Goal: Task Accomplishment & Management: Use online tool/utility

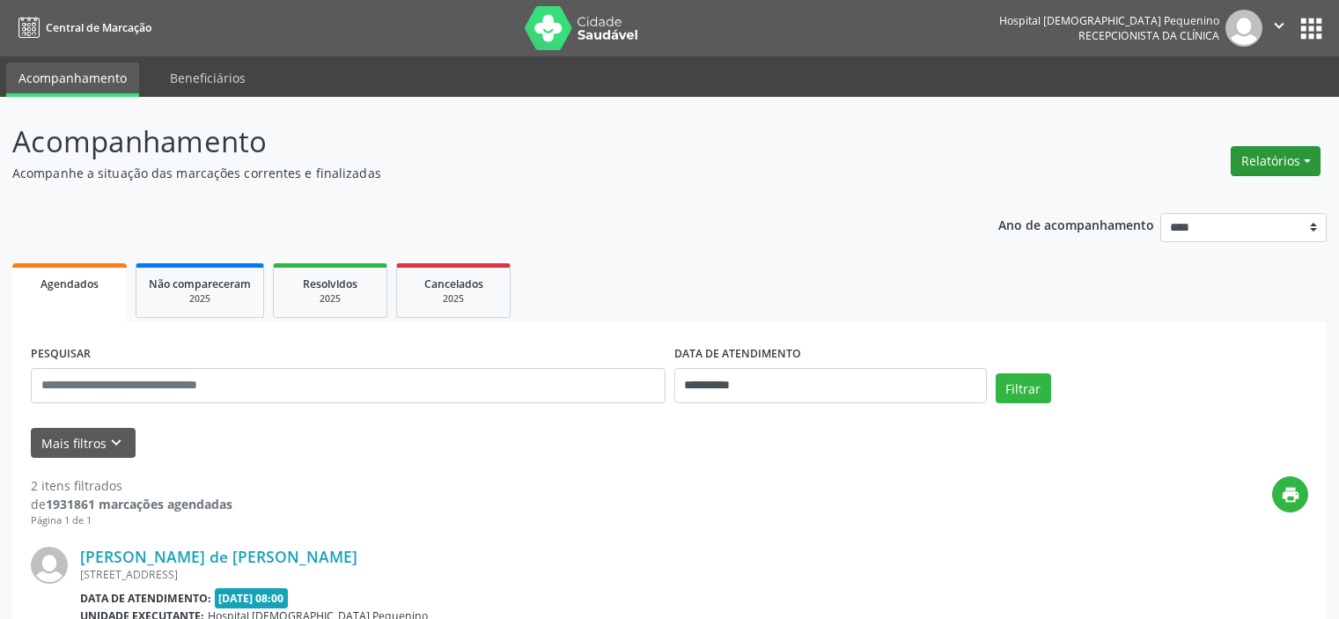
click at [1260, 168] on button "Relatórios" at bounding box center [1276, 161] width 90 height 30
click at [1254, 188] on link "Agendamentos" at bounding box center [1225, 199] width 189 height 25
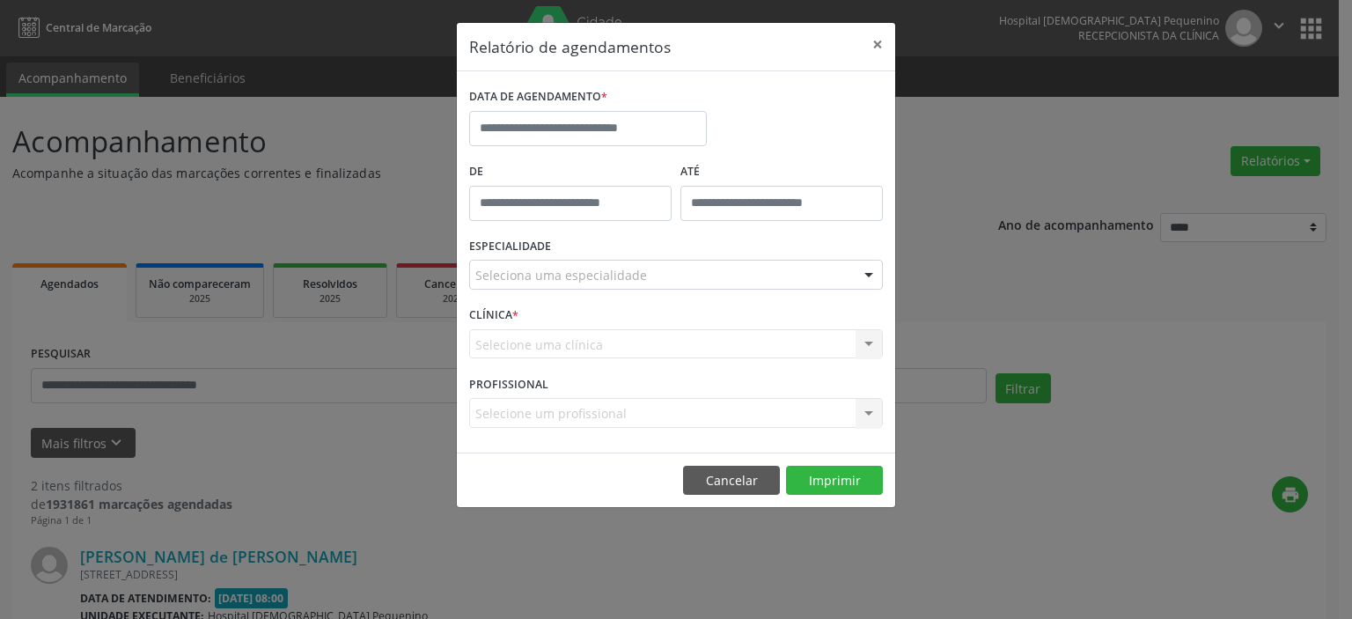
type input "*****"
click at [574, 194] on input "*****" at bounding box center [570, 203] width 202 height 35
click at [740, 475] on button "Cancelar" at bounding box center [731, 481] width 97 height 30
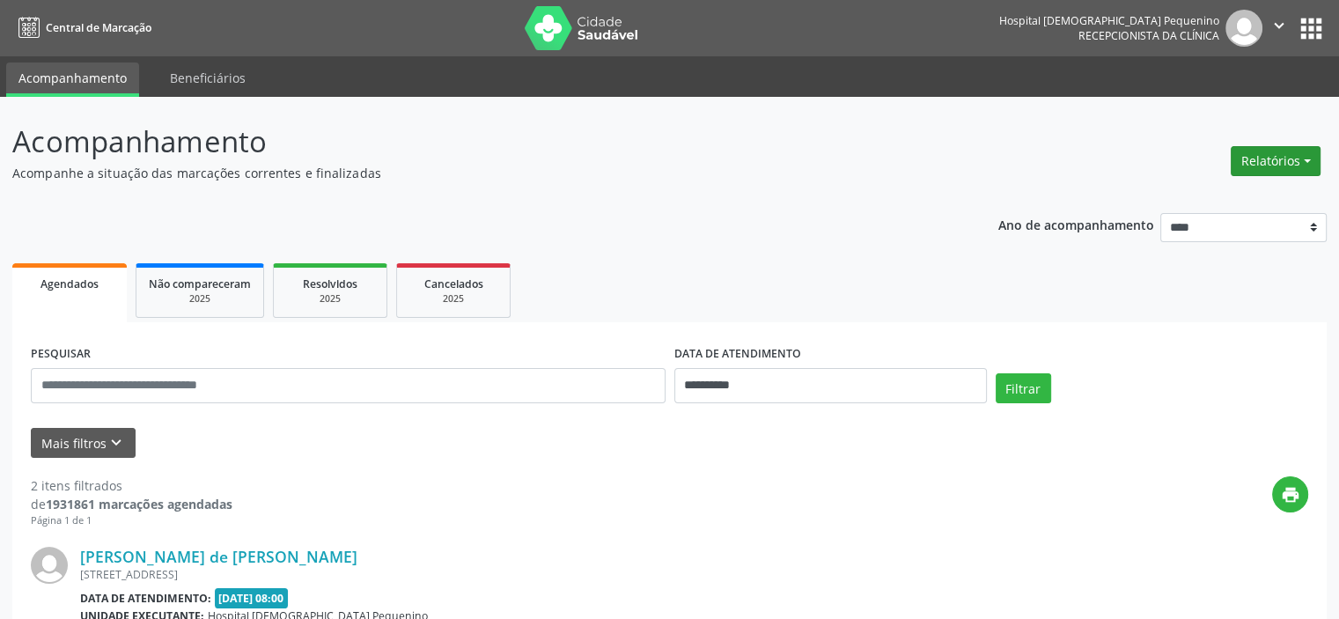
click at [1272, 162] on button "Relatórios" at bounding box center [1276, 161] width 90 height 30
click at [1245, 195] on link "Agendamentos" at bounding box center [1225, 199] width 189 height 25
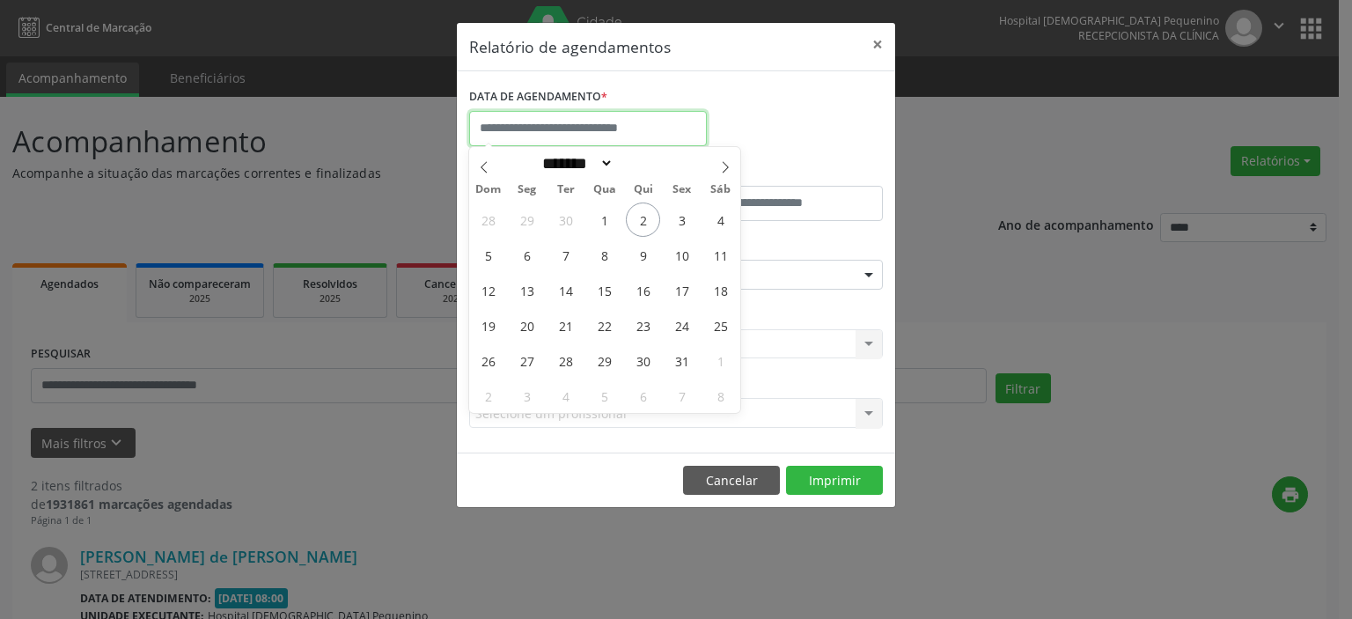
click at [540, 113] on input "text" at bounding box center [588, 128] width 238 height 35
click at [648, 215] on span "2" at bounding box center [643, 219] width 34 height 34
type input "**********"
click at [648, 215] on span "2" at bounding box center [643, 219] width 34 height 34
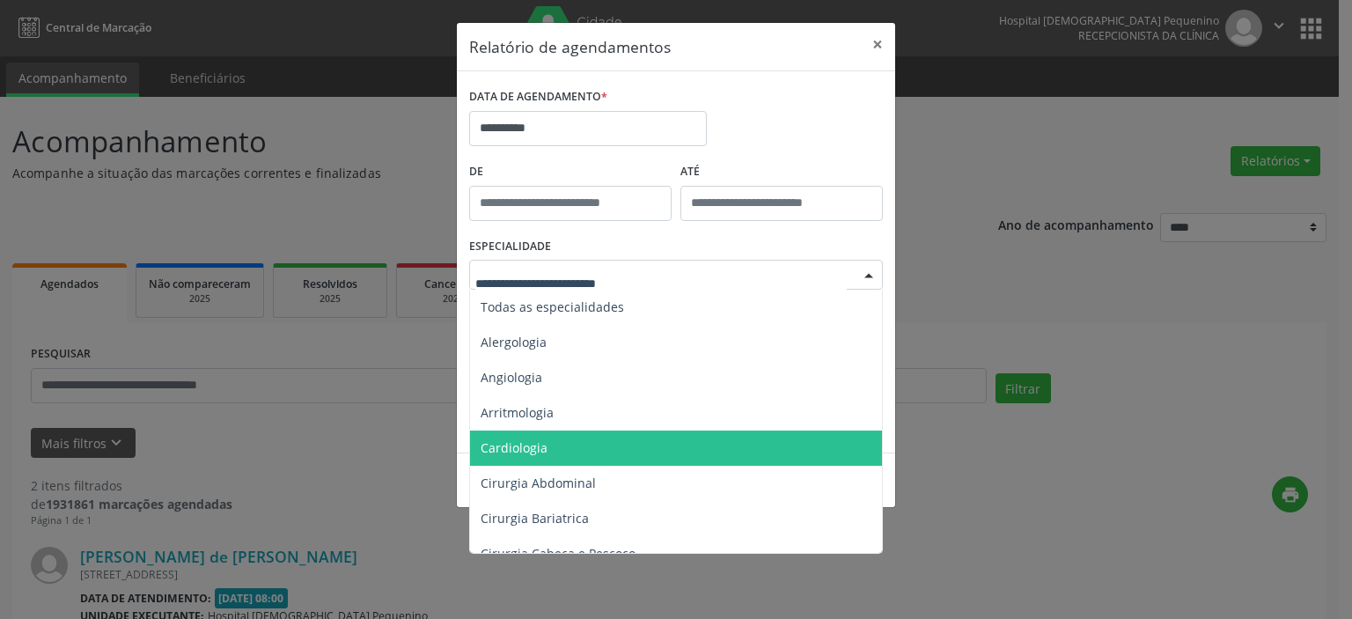
click at [568, 441] on span "Cardiologia" at bounding box center [677, 447] width 415 height 35
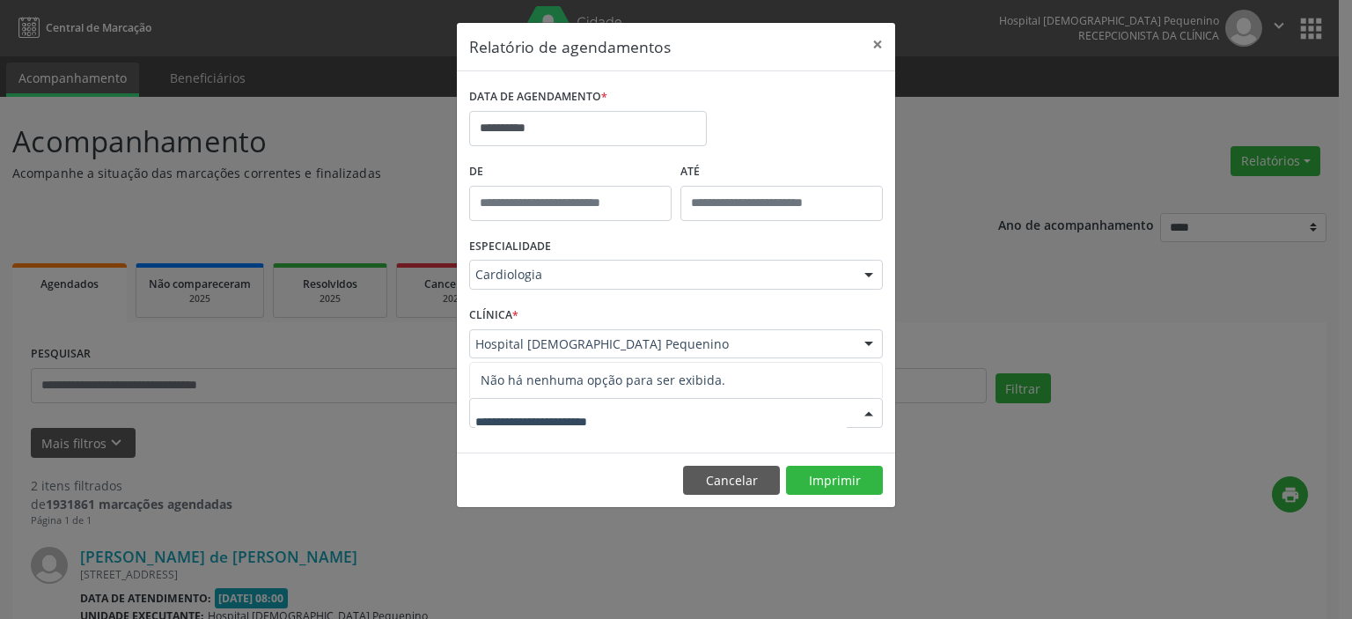
click at [590, 421] on input "text" at bounding box center [661, 421] width 372 height 35
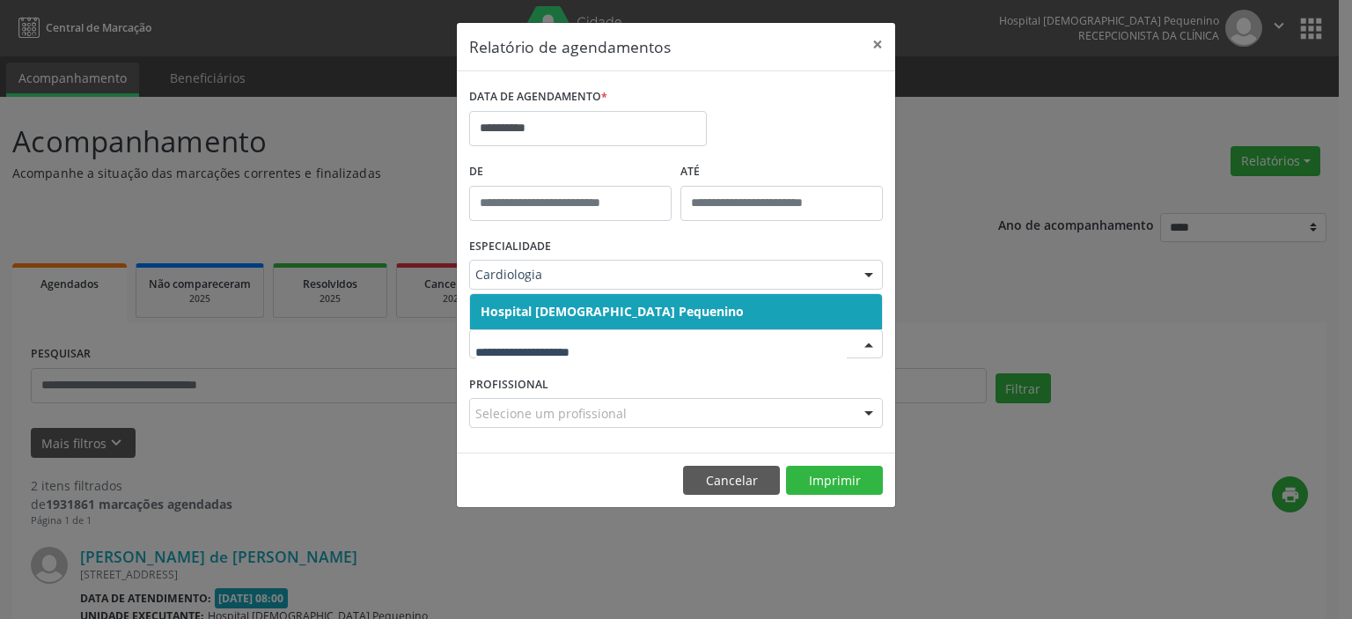
click at [625, 301] on span "Hospital [DEMOGRAPHIC_DATA] Pequenino" at bounding box center [676, 311] width 412 height 35
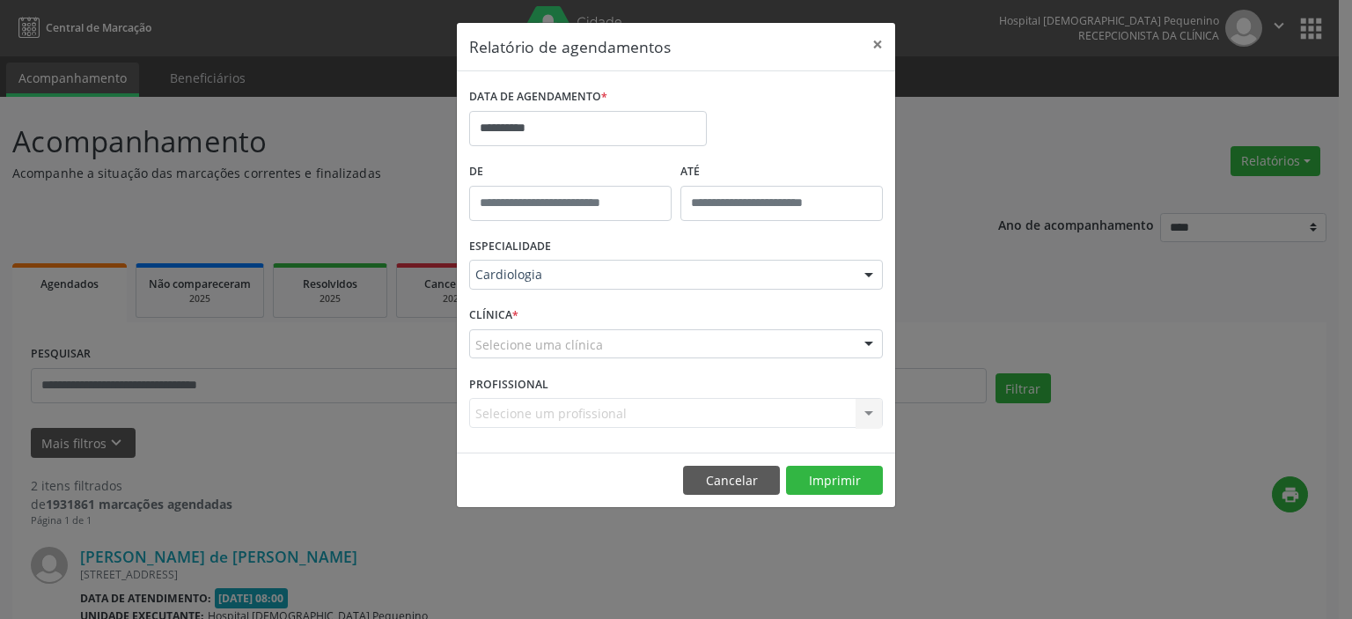
click at [611, 342] on div "Selecione uma clínica" at bounding box center [676, 344] width 414 height 30
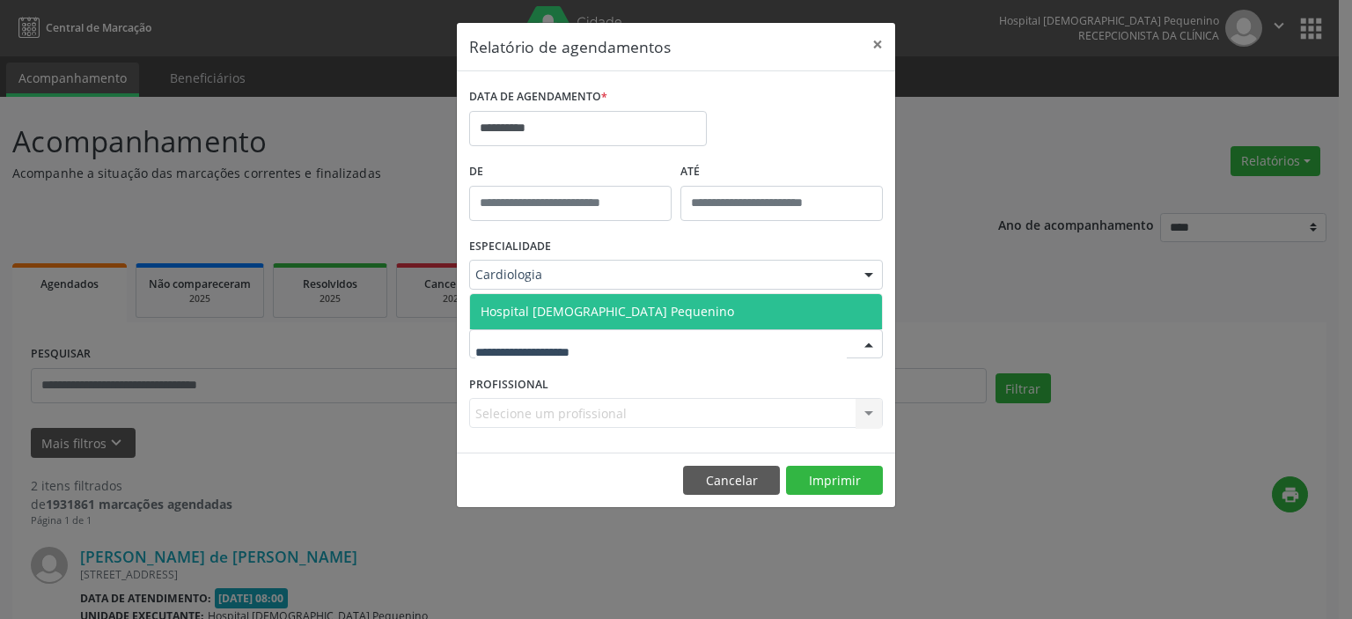
click at [612, 315] on span "Hospital [DEMOGRAPHIC_DATA] Pequenino" at bounding box center [608, 311] width 254 height 17
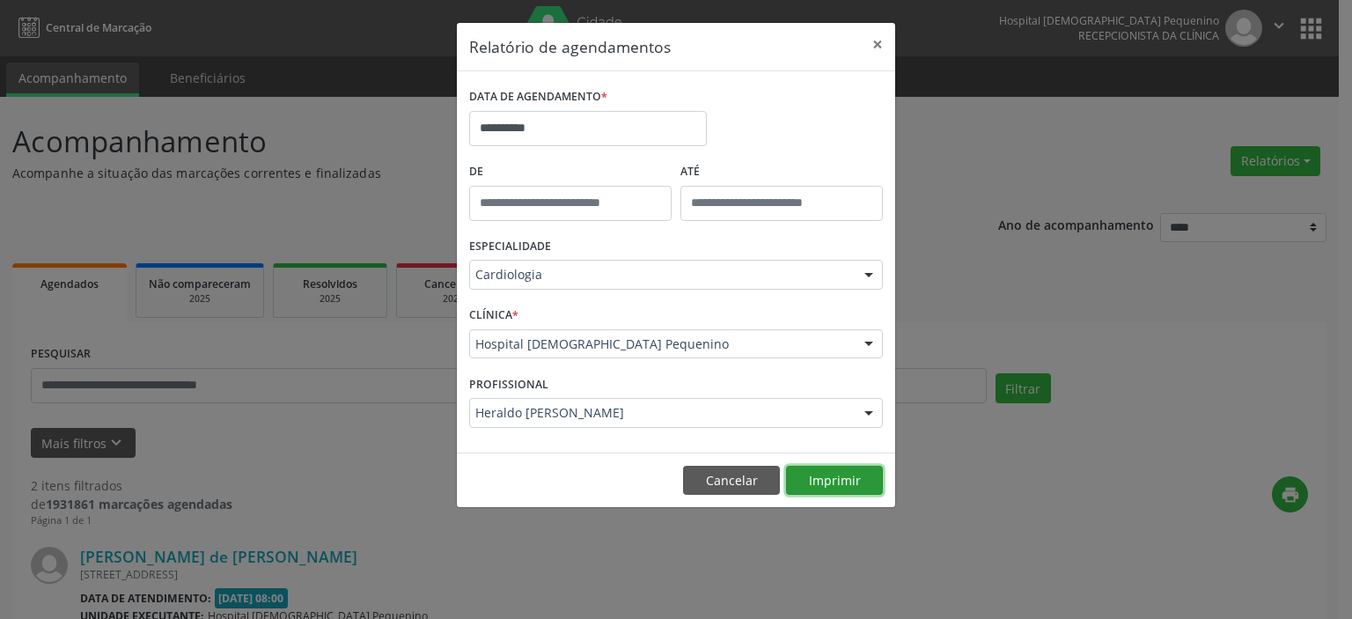
click at [841, 472] on button "Imprimir" at bounding box center [834, 481] width 97 height 30
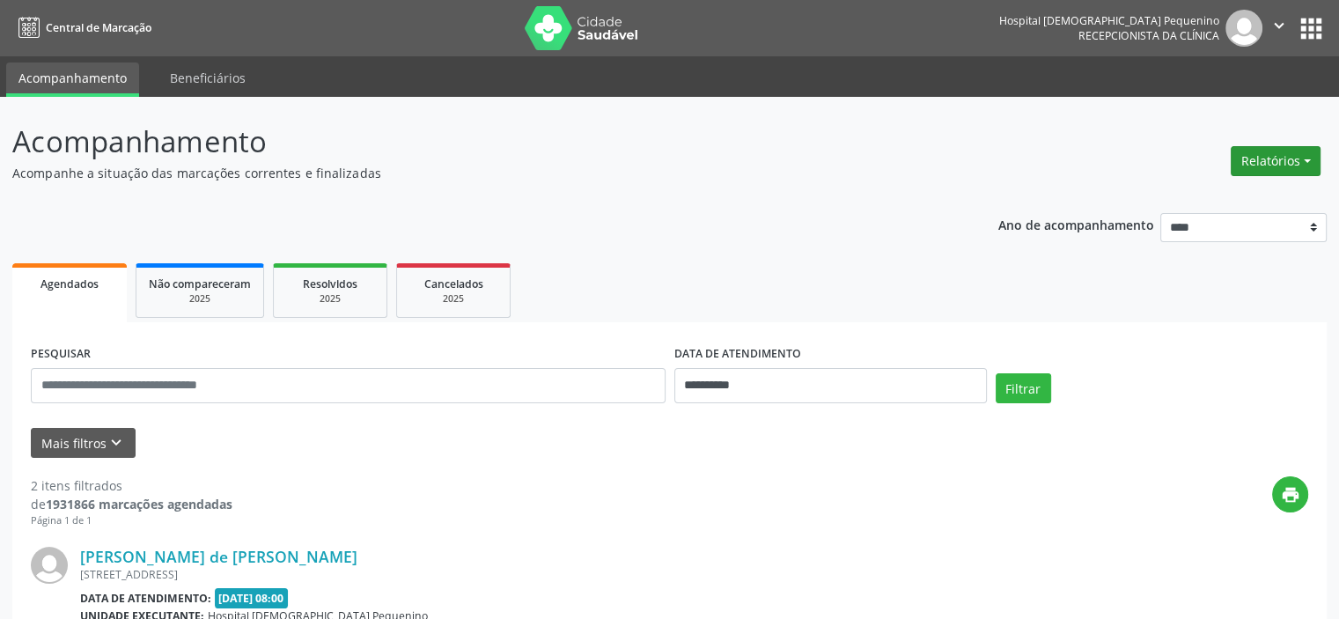
click at [1299, 157] on button "Relatórios" at bounding box center [1276, 161] width 90 height 30
click at [1243, 195] on link "Agendamentos" at bounding box center [1225, 199] width 189 height 25
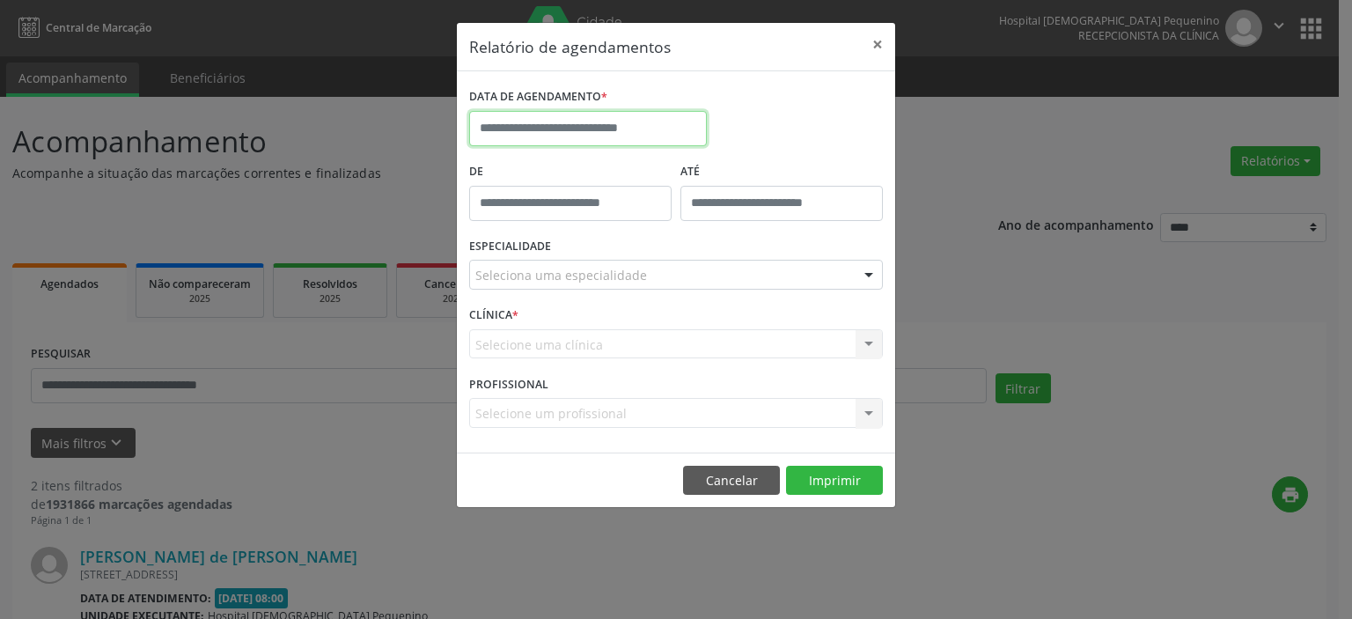
click at [633, 131] on input "text" at bounding box center [588, 128] width 238 height 35
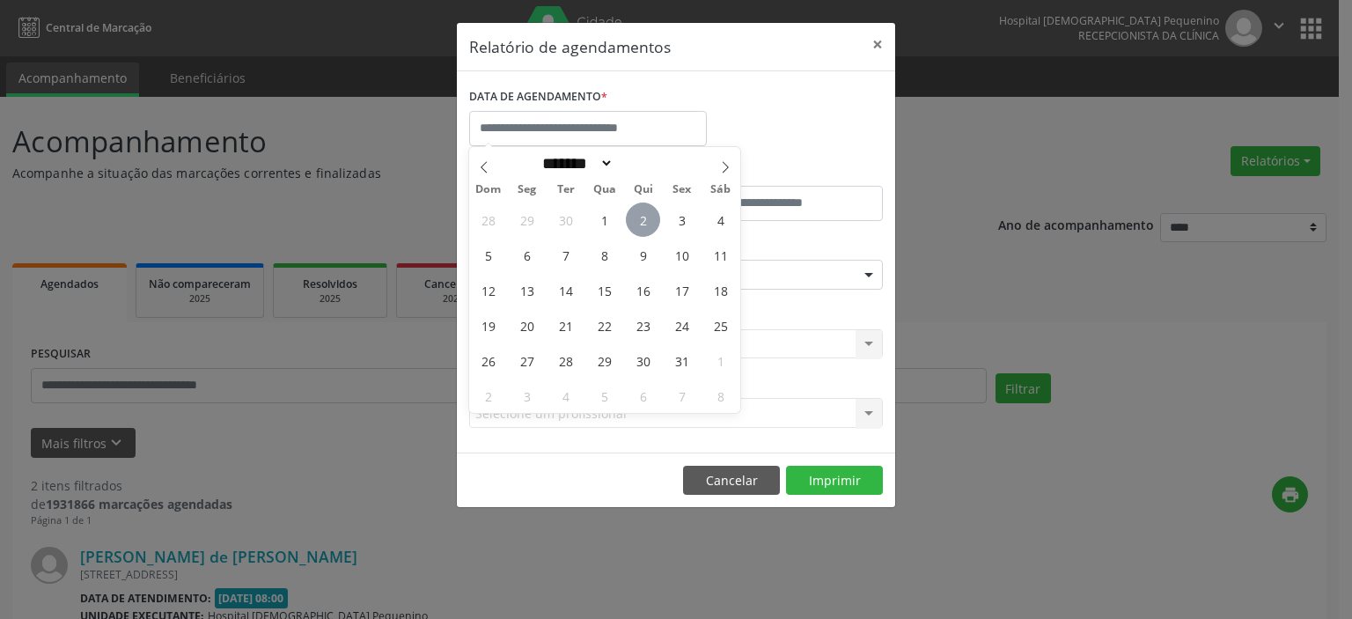
click at [643, 223] on span "2" at bounding box center [643, 219] width 34 height 34
type input "**********"
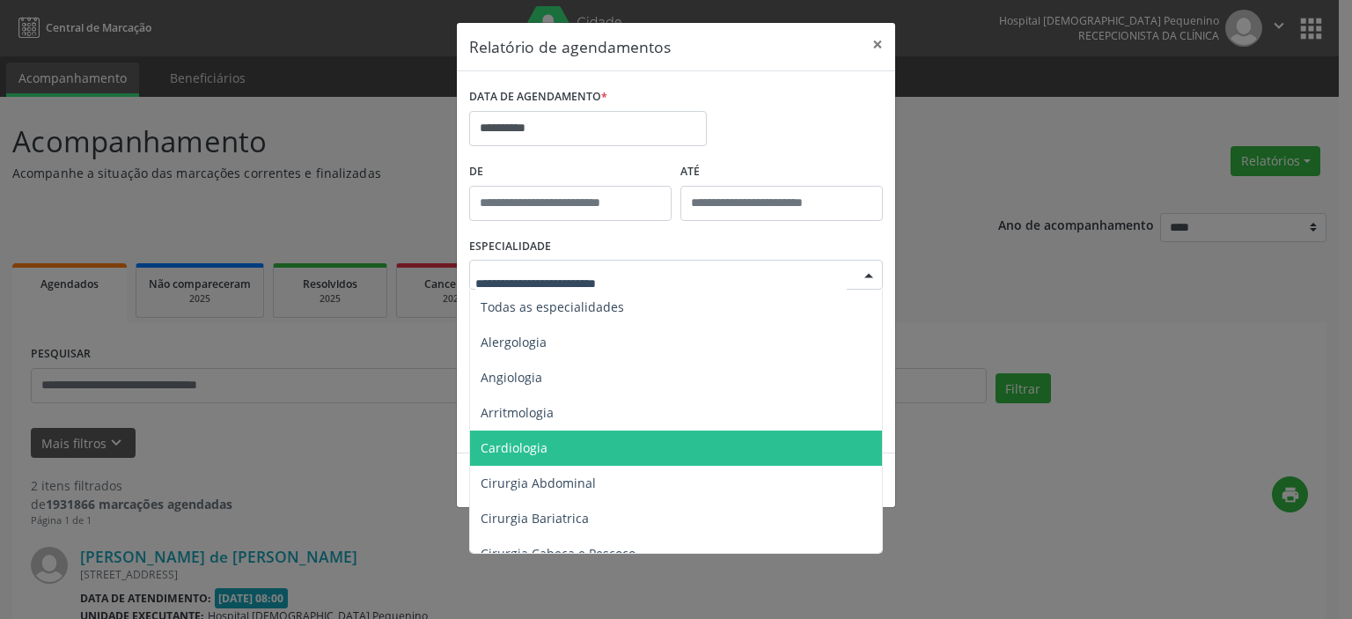
click at [588, 450] on span "Cardiologia" at bounding box center [677, 447] width 415 height 35
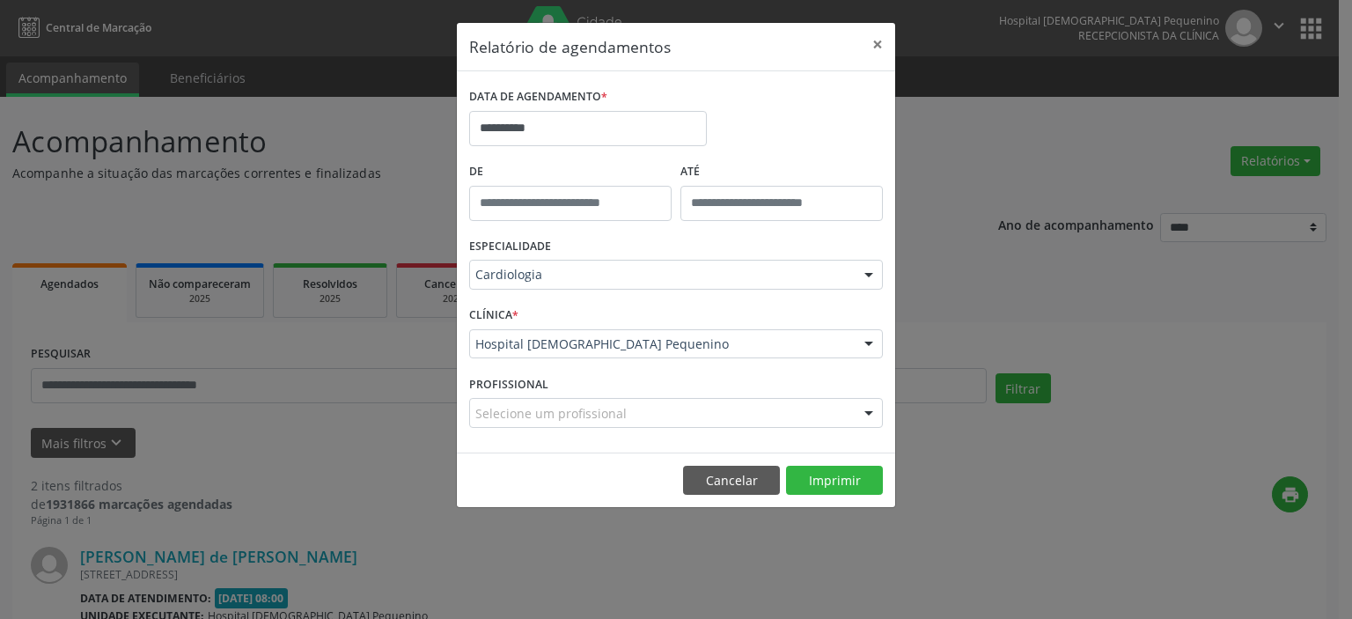
click at [585, 423] on div "Selecione um profissional" at bounding box center [676, 413] width 414 height 30
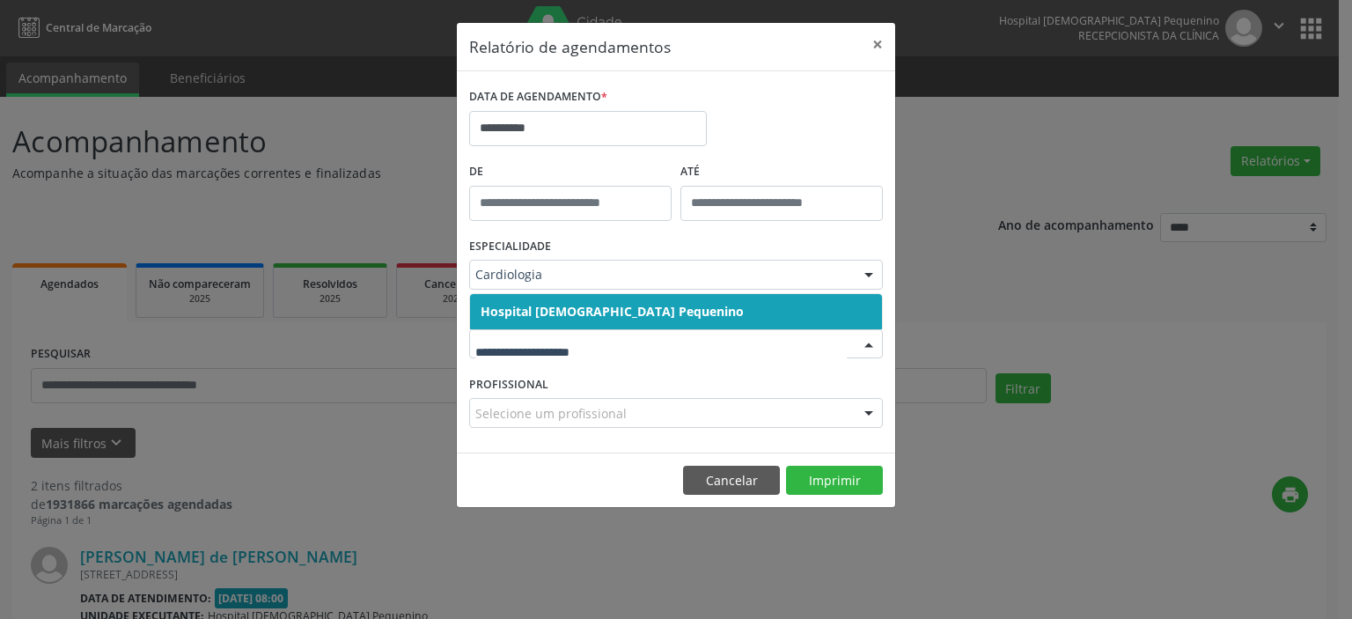
click at [611, 305] on span "Hospital [DEMOGRAPHIC_DATA] Pequenino" at bounding box center [612, 311] width 263 height 17
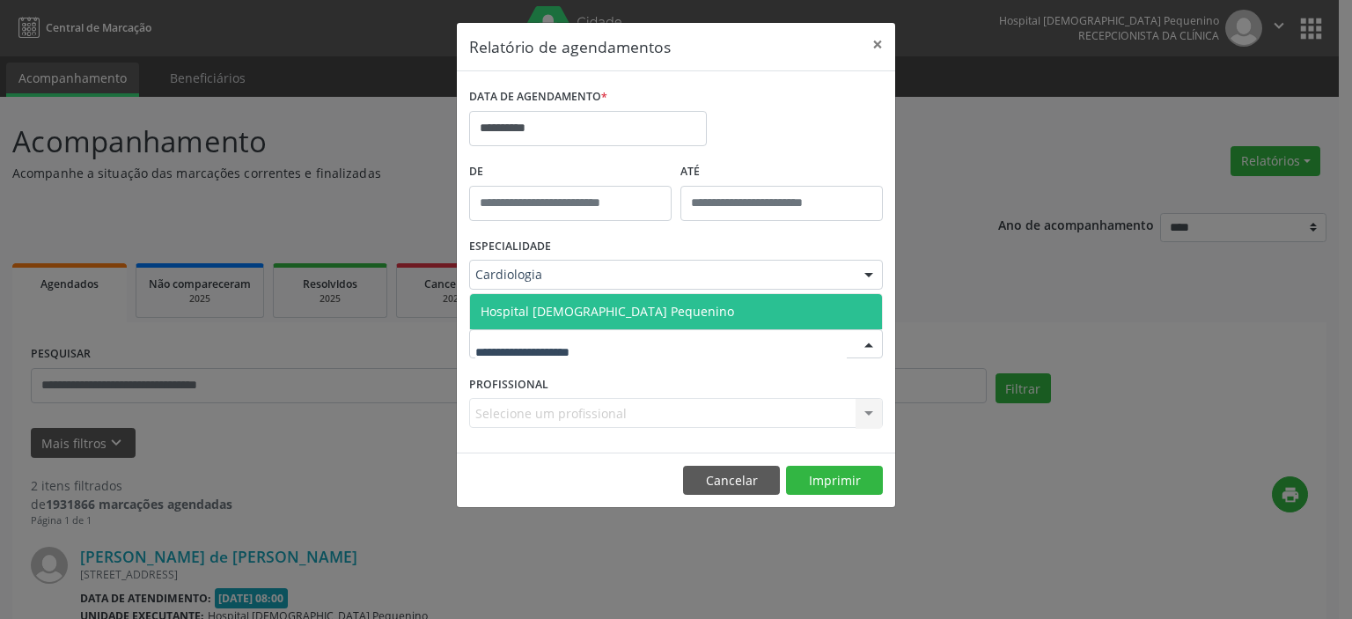
click at [604, 355] on div at bounding box center [676, 344] width 414 height 30
click at [609, 319] on span "Hospital [DEMOGRAPHIC_DATA] Pequenino" at bounding box center [608, 311] width 254 height 17
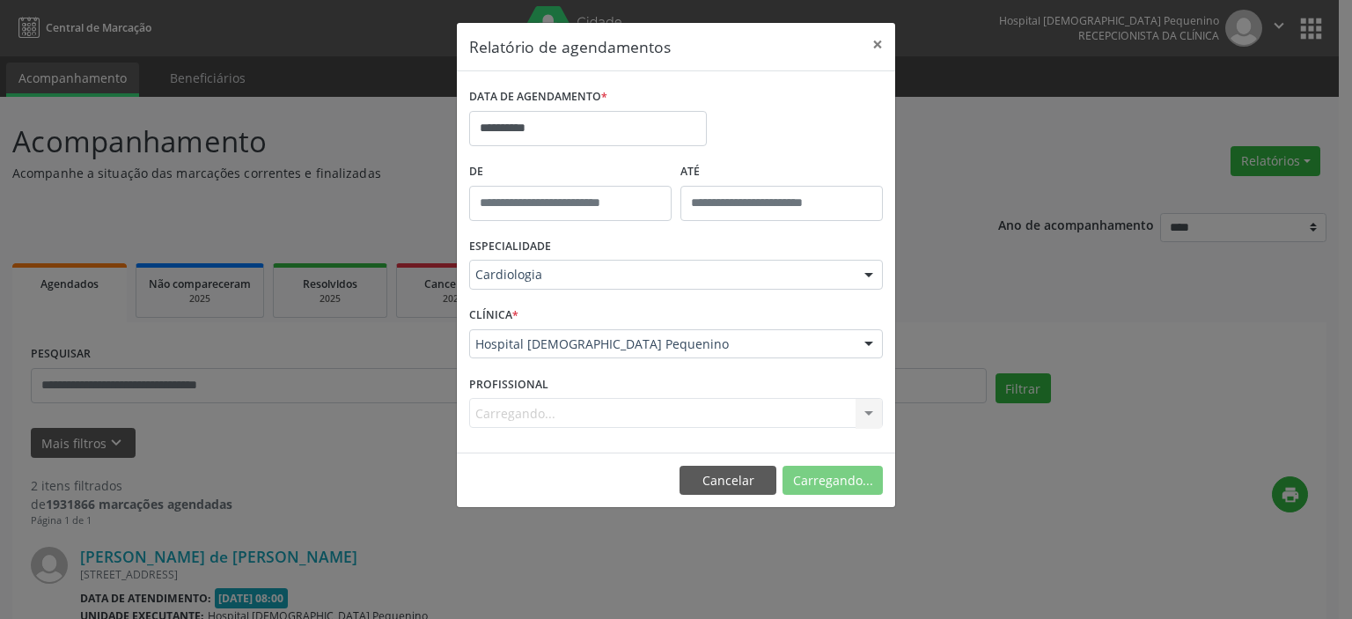
click at [599, 411] on div "Carregando... Nenhum resultado encontrado para: " " Não há nenhuma opção para s…" at bounding box center [676, 413] width 414 height 30
click at [850, 464] on footer "Cancelar Imprimir" at bounding box center [676, 479] width 438 height 55
click at [850, 479] on button "Imprimir" at bounding box center [834, 481] width 97 height 30
